Goal: Find specific page/section: Find specific page/section

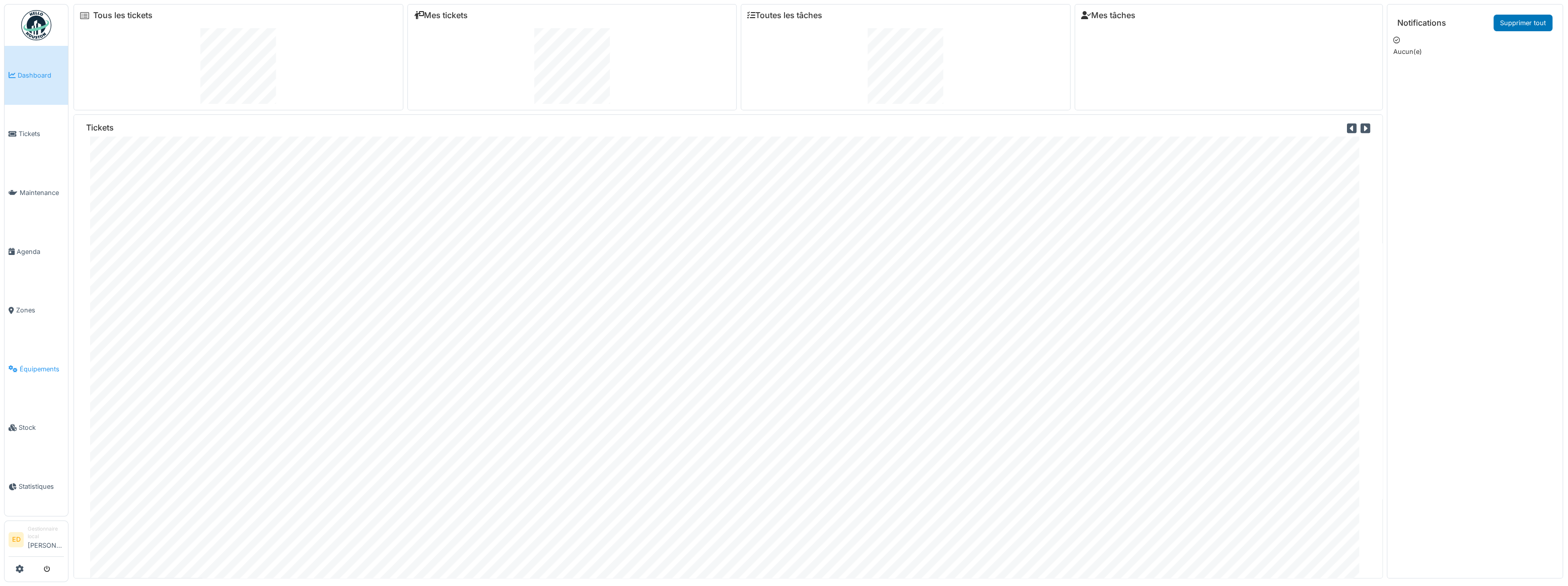
click at [31, 365] on span "Équipements" at bounding box center [42, 369] width 44 height 10
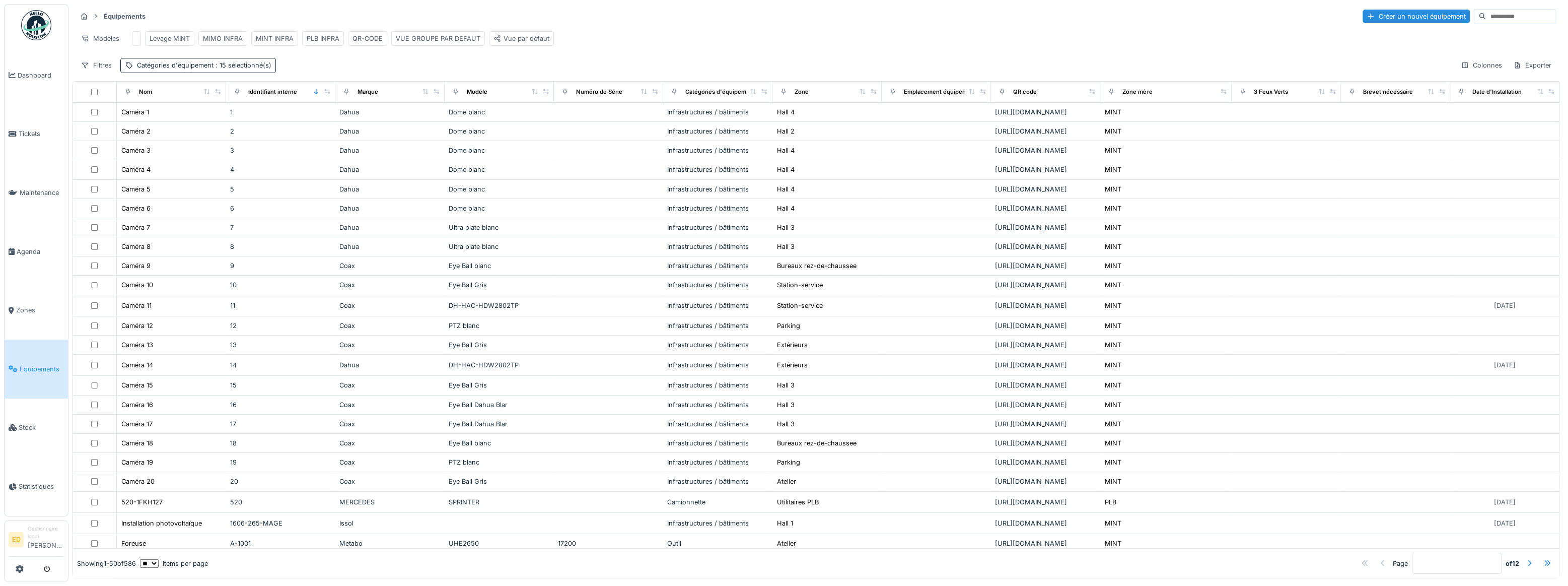
click at [1511, 16] on input at bounding box center [1521, 17] width 70 height 14
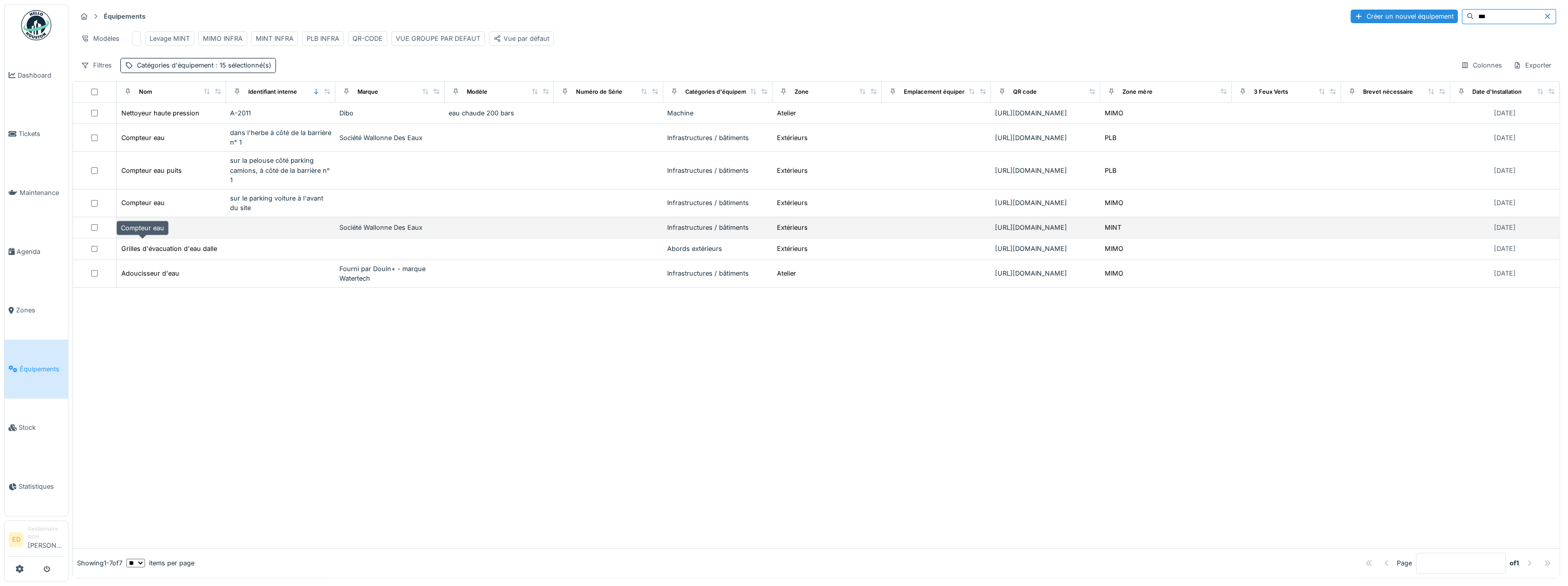
type input "***"
click at [142, 232] on div "Compteur eau" at bounding box center [143, 228] width 43 height 10
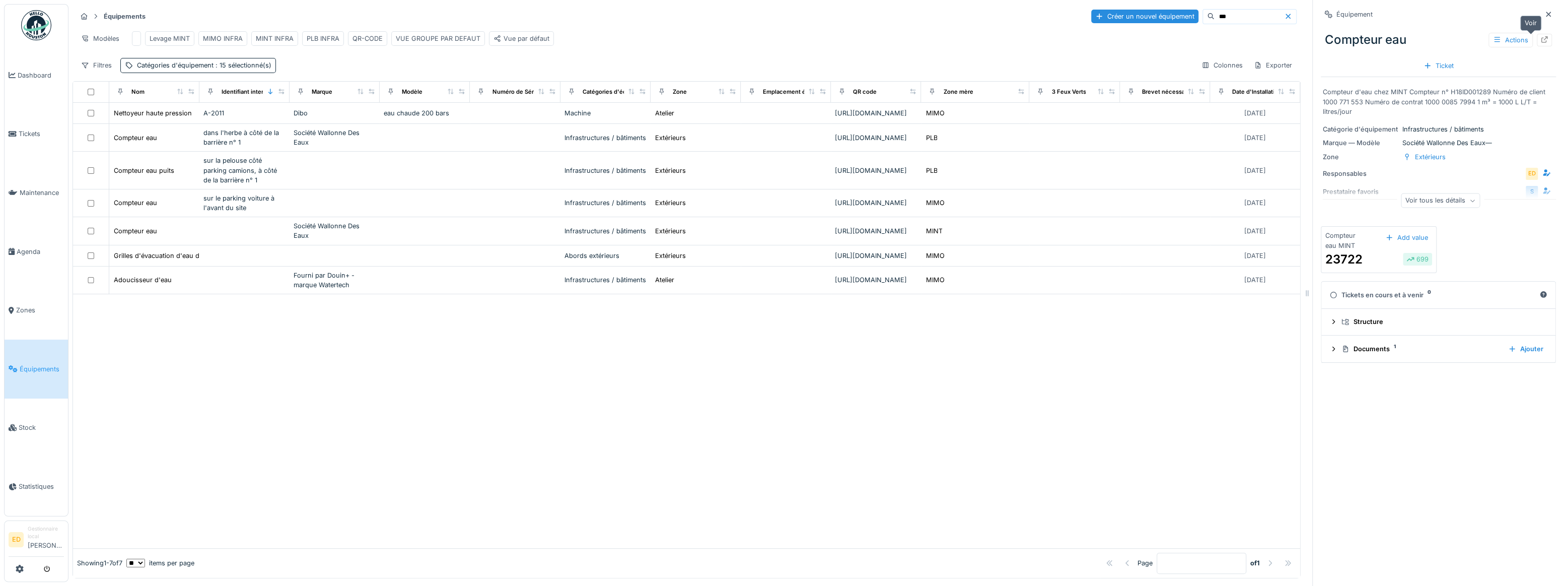
click at [1542, 38] on icon at bounding box center [1545, 39] width 7 height 7
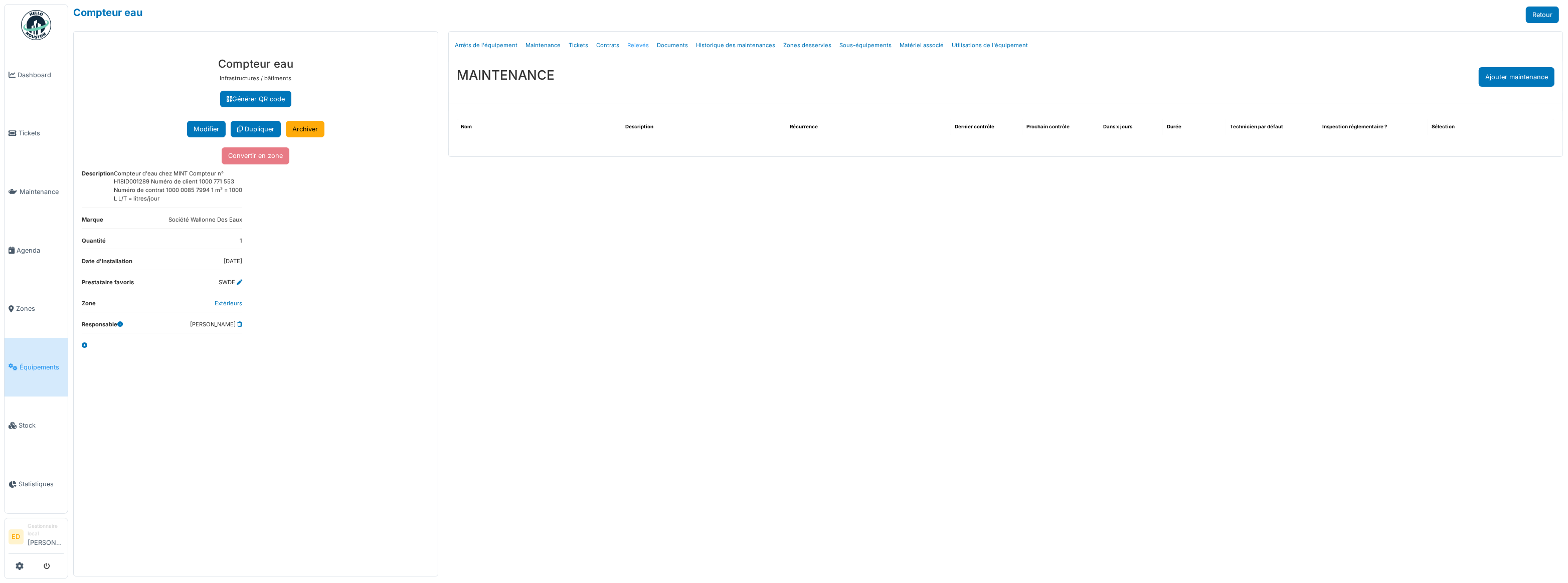
click at [629, 46] on link "Relevés" at bounding box center [638, 45] width 30 height 24
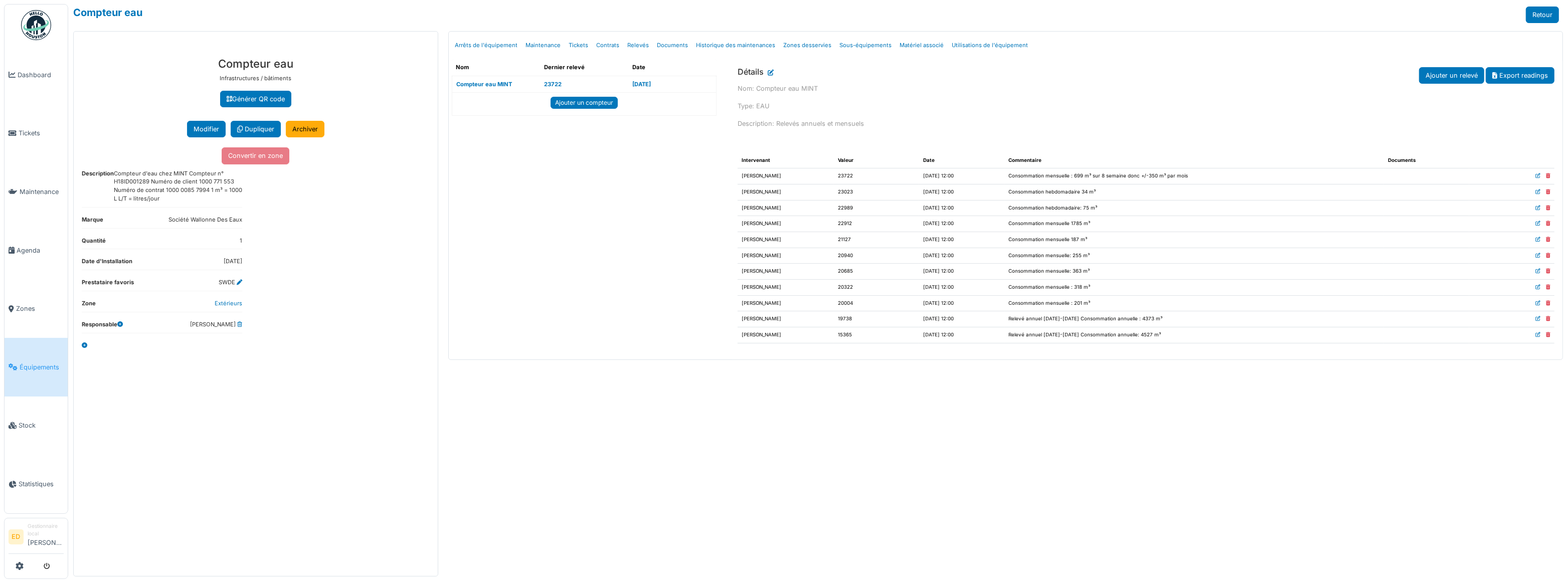
drag, startPoint x: 279, startPoint y: 536, endPoint x: 211, endPoint y: 565, distance: 73.9
